Goal: Navigation & Orientation: Find specific page/section

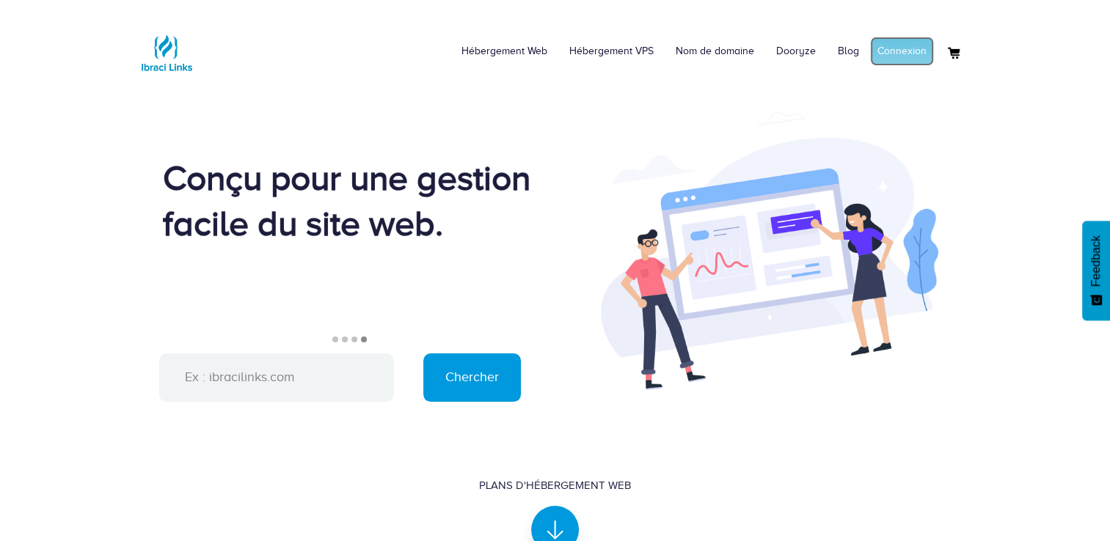
click at [907, 53] on link "Connexion" at bounding box center [902, 51] width 64 height 29
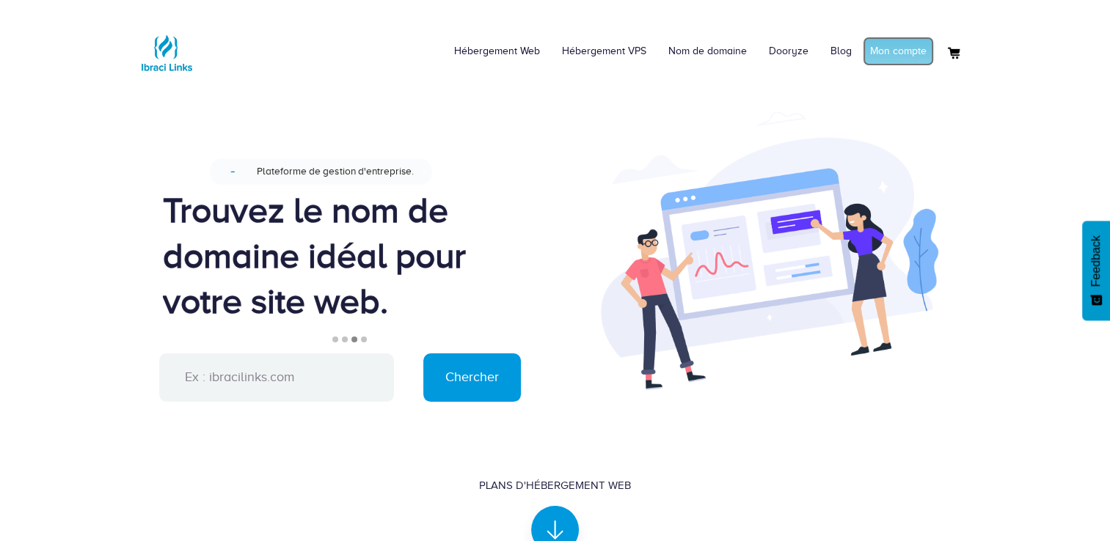
click at [901, 48] on link "Mon compte" at bounding box center [898, 51] width 71 height 29
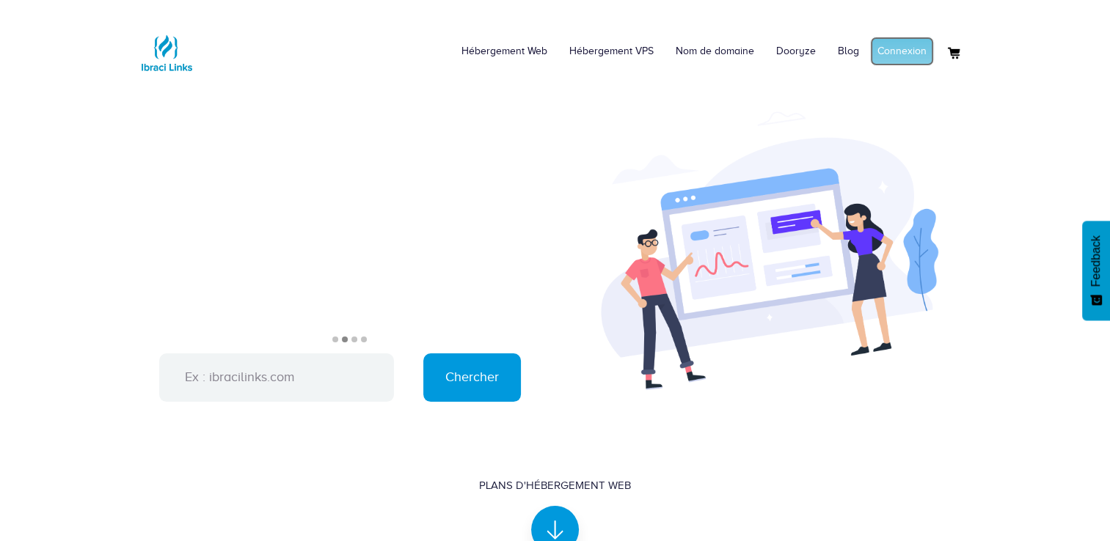
click at [911, 52] on link "Connexion" at bounding box center [902, 51] width 64 height 29
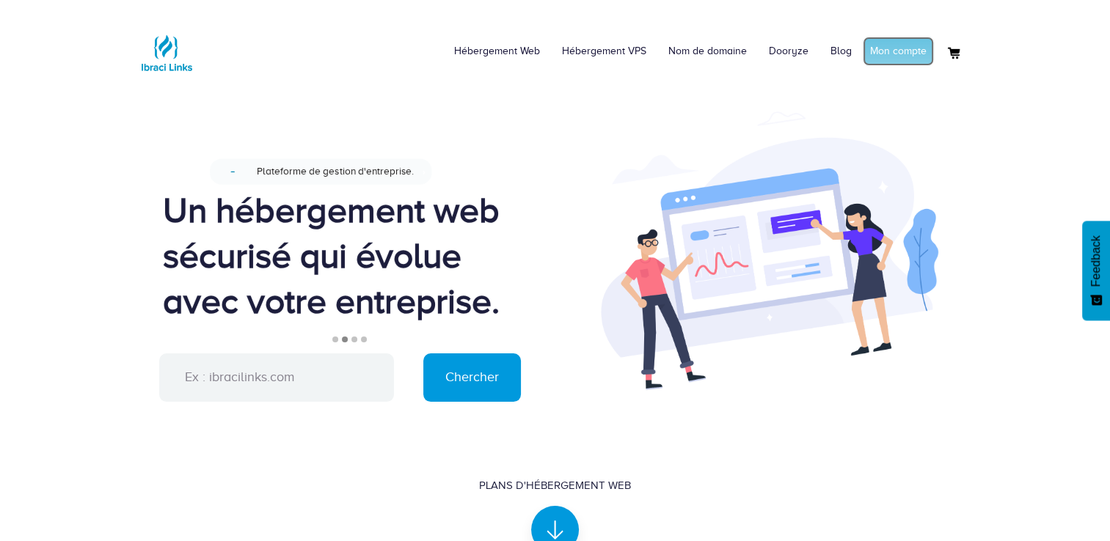
click at [901, 48] on link "Mon compte" at bounding box center [898, 51] width 71 height 29
